Goal: Navigation & Orientation: Go to known website

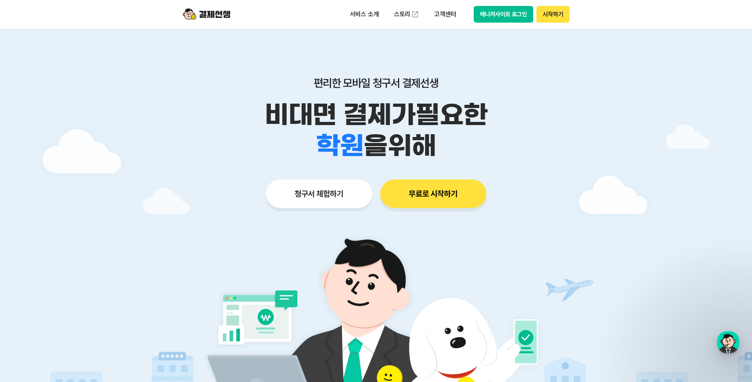
click at [499, 12] on button "매니저사이트 로그인" at bounding box center [504, 14] width 60 height 17
click at [499, 14] on button "매니저사이트 로그인" at bounding box center [504, 14] width 60 height 17
click at [496, 9] on button "매니저사이트 로그인" at bounding box center [504, 14] width 60 height 17
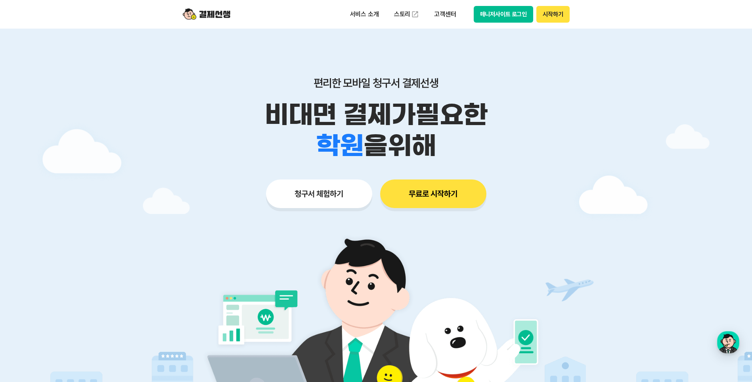
click at [495, 13] on button "매니저사이트 로그인" at bounding box center [504, 14] width 60 height 17
click at [493, 14] on button "매니저사이트 로그인" at bounding box center [504, 14] width 60 height 17
click at [500, 15] on button "매니저사이트 로그인" at bounding box center [504, 14] width 60 height 17
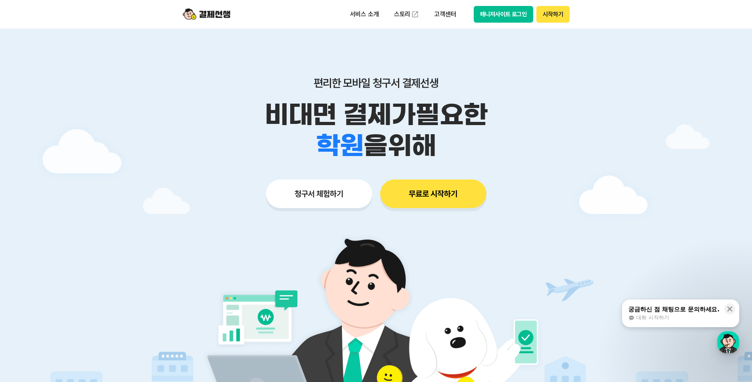
click at [497, 15] on button "매니저사이트 로그인" at bounding box center [504, 14] width 60 height 17
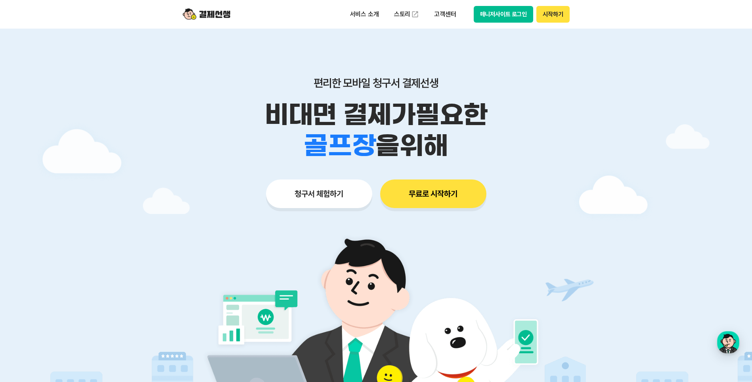
drag, startPoint x: 560, startPoint y: 10, endPoint x: 555, endPoint y: 15, distance: 6.7
click at [555, 15] on button "시작하기" at bounding box center [553, 14] width 33 height 17
click at [498, 17] on button "매니저사이트 로그인" at bounding box center [504, 14] width 60 height 17
